Goal: Task Accomplishment & Management: Manage account settings

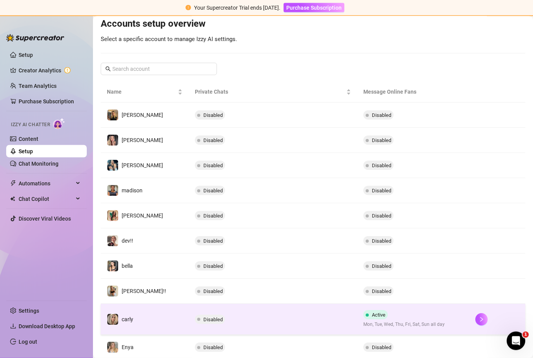
scroll to position [22, 0]
click at [146, 304] on td "carly" at bounding box center [145, 319] width 88 height 31
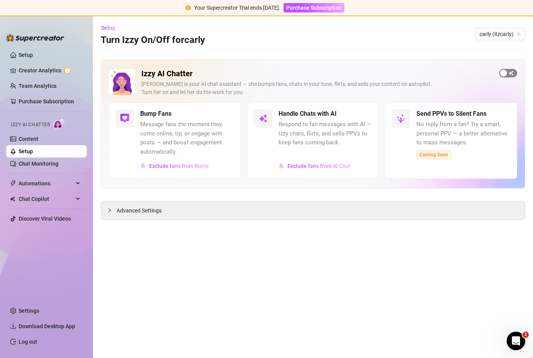
click at [503, 70] on div "button" at bounding box center [503, 73] width 7 height 7
click at [197, 201] on div "Advanced Settings" at bounding box center [313, 210] width 424 height 18
click at [234, 201] on div "Advanced Settings" at bounding box center [313, 210] width 424 height 18
click at [144, 206] on span "Advanced Settings" at bounding box center [139, 210] width 45 height 9
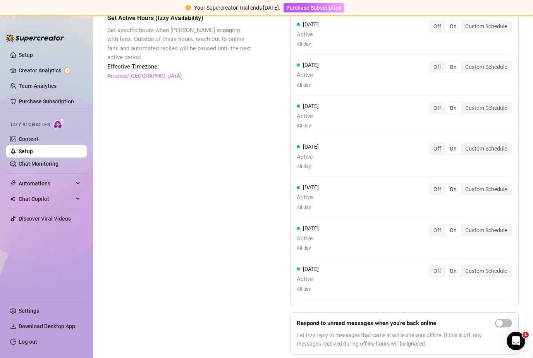
scroll to position [728, 0]
click at [506, 320] on span "button" at bounding box center [503, 324] width 17 height 9
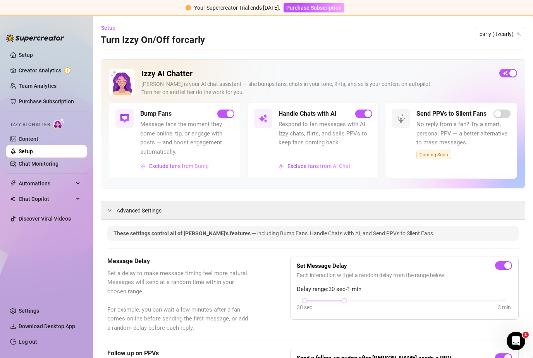
scroll to position [0, 0]
click at [25, 161] on link "Chat Monitoring" at bounding box center [39, 164] width 40 height 6
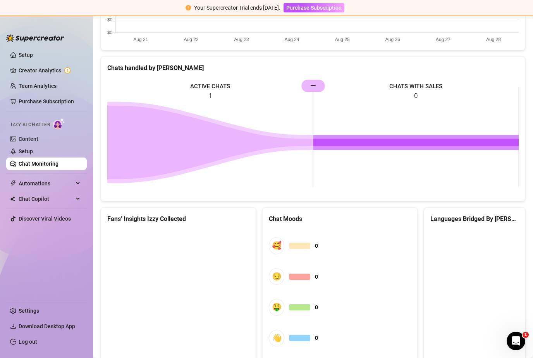
scroll to position [295, 0]
click at [33, 148] on link "Setup" at bounding box center [26, 151] width 14 height 6
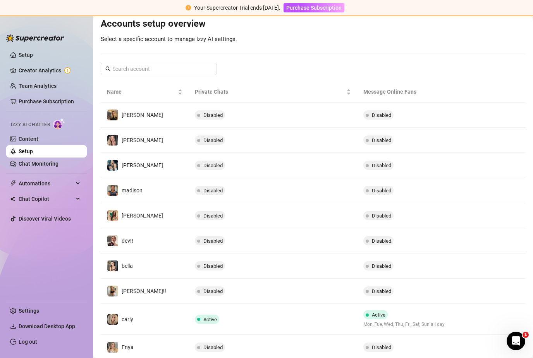
scroll to position [83, 0]
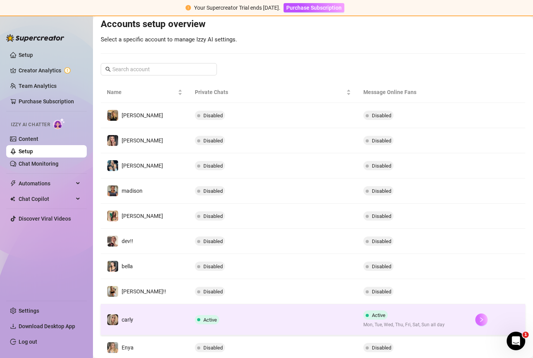
click at [484, 314] on button "button" at bounding box center [481, 320] width 12 height 12
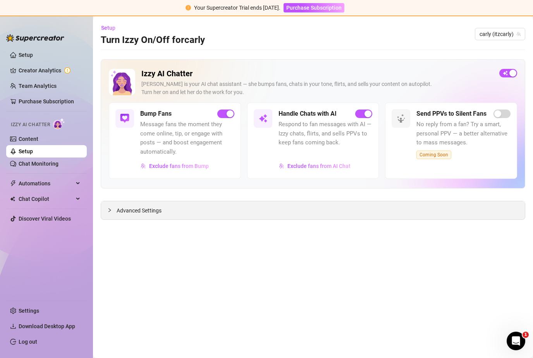
click at [400, 201] on div "Advanced Settings" at bounding box center [313, 210] width 424 height 18
click at [405, 201] on div "Advanced Settings" at bounding box center [313, 210] width 424 height 18
click at [163, 201] on div "Advanced Settings" at bounding box center [313, 210] width 424 height 18
click at [130, 206] on span "Advanced Settings" at bounding box center [139, 210] width 45 height 9
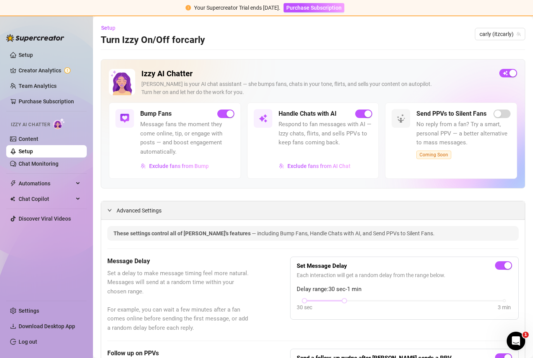
scroll to position [0, 0]
